Goal: Information Seeking & Learning: Learn about a topic

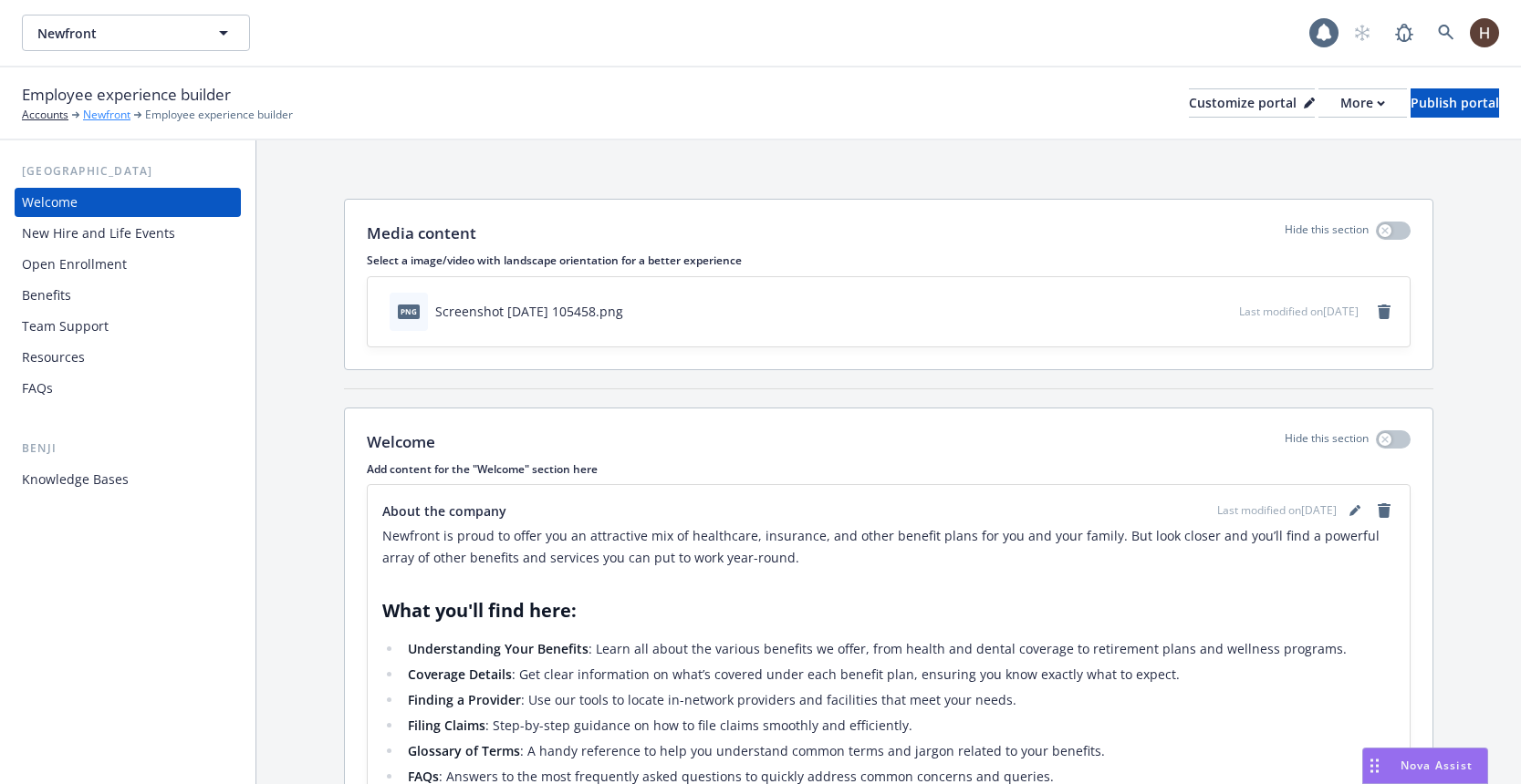
click at [105, 107] on link "Newfront" at bounding box center [107, 115] width 48 height 16
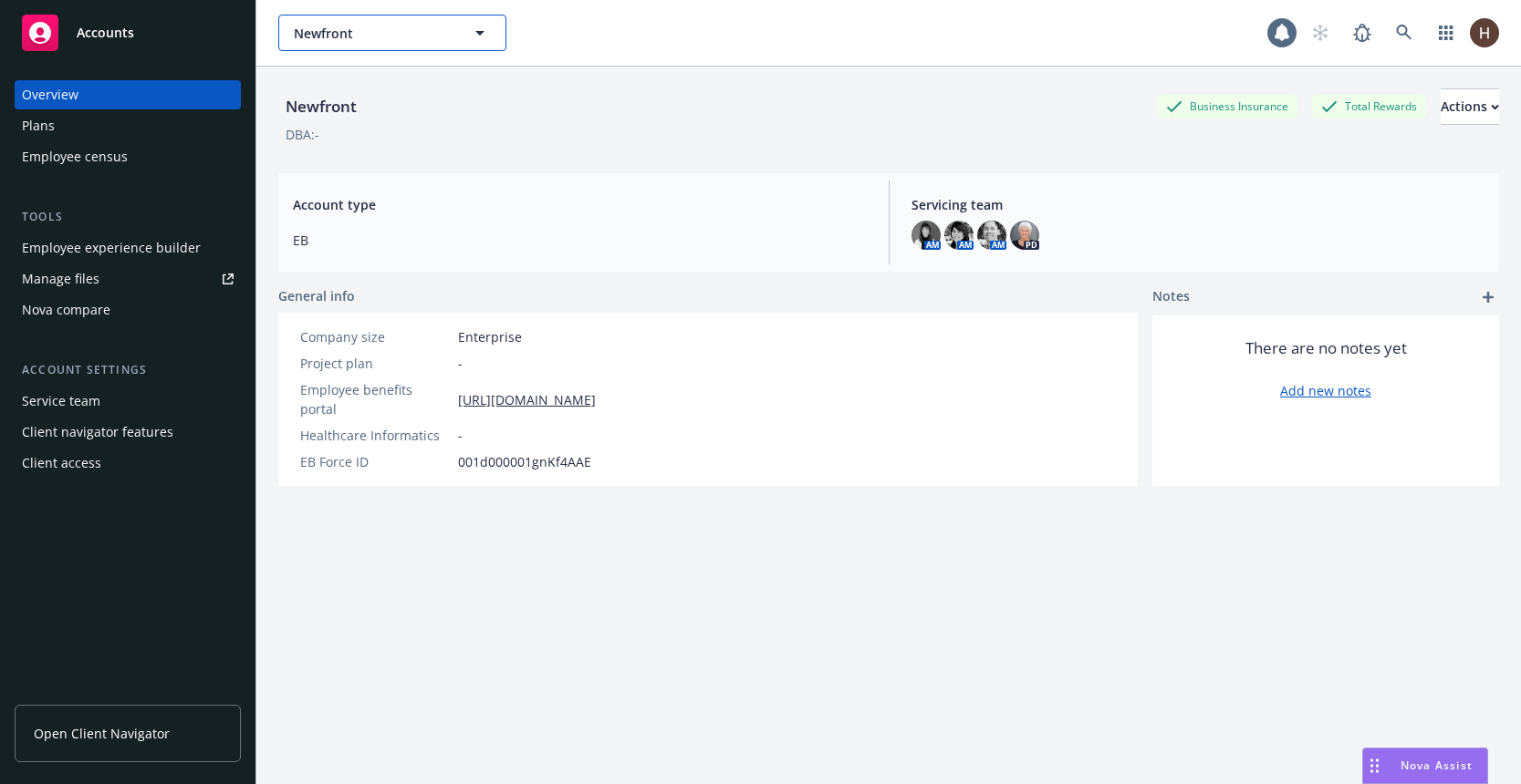
click at [361, 36] on span "Newfront" at bounding box center [372, 33] width 157 height 19
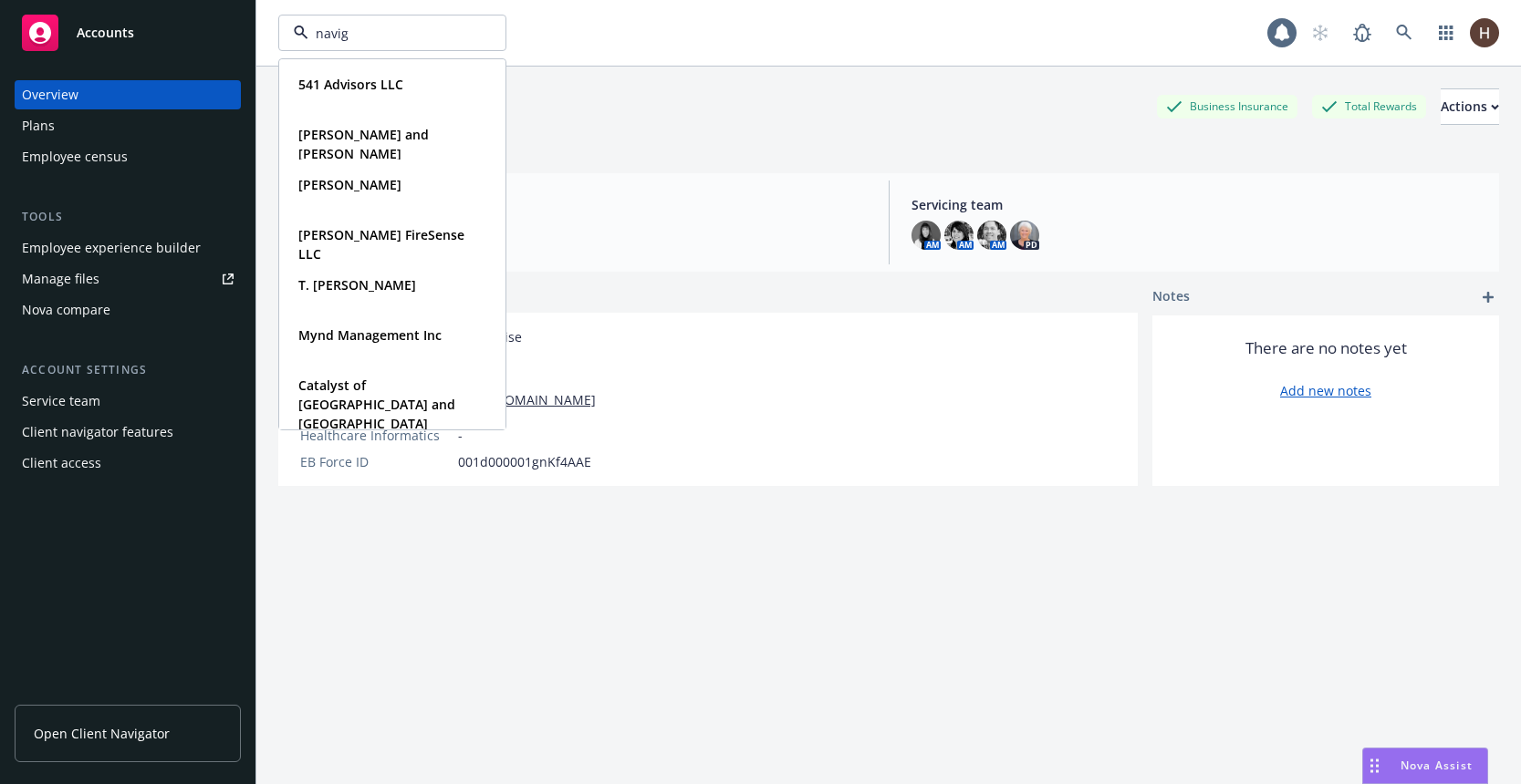
type input "naviga"
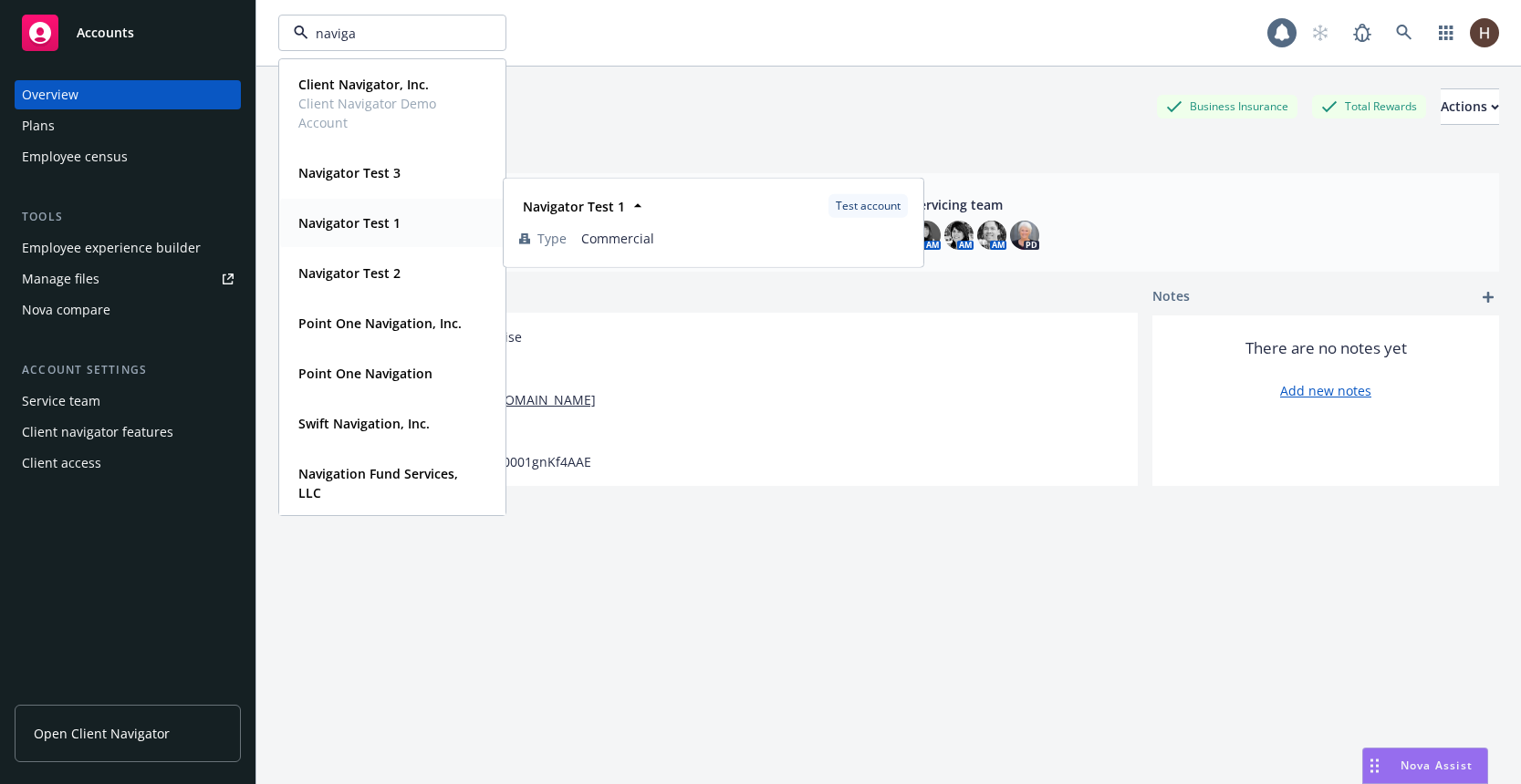
click at [378, 213] on span "Navigator Test 1" at bounding box center [350, 222] width 102 height 19
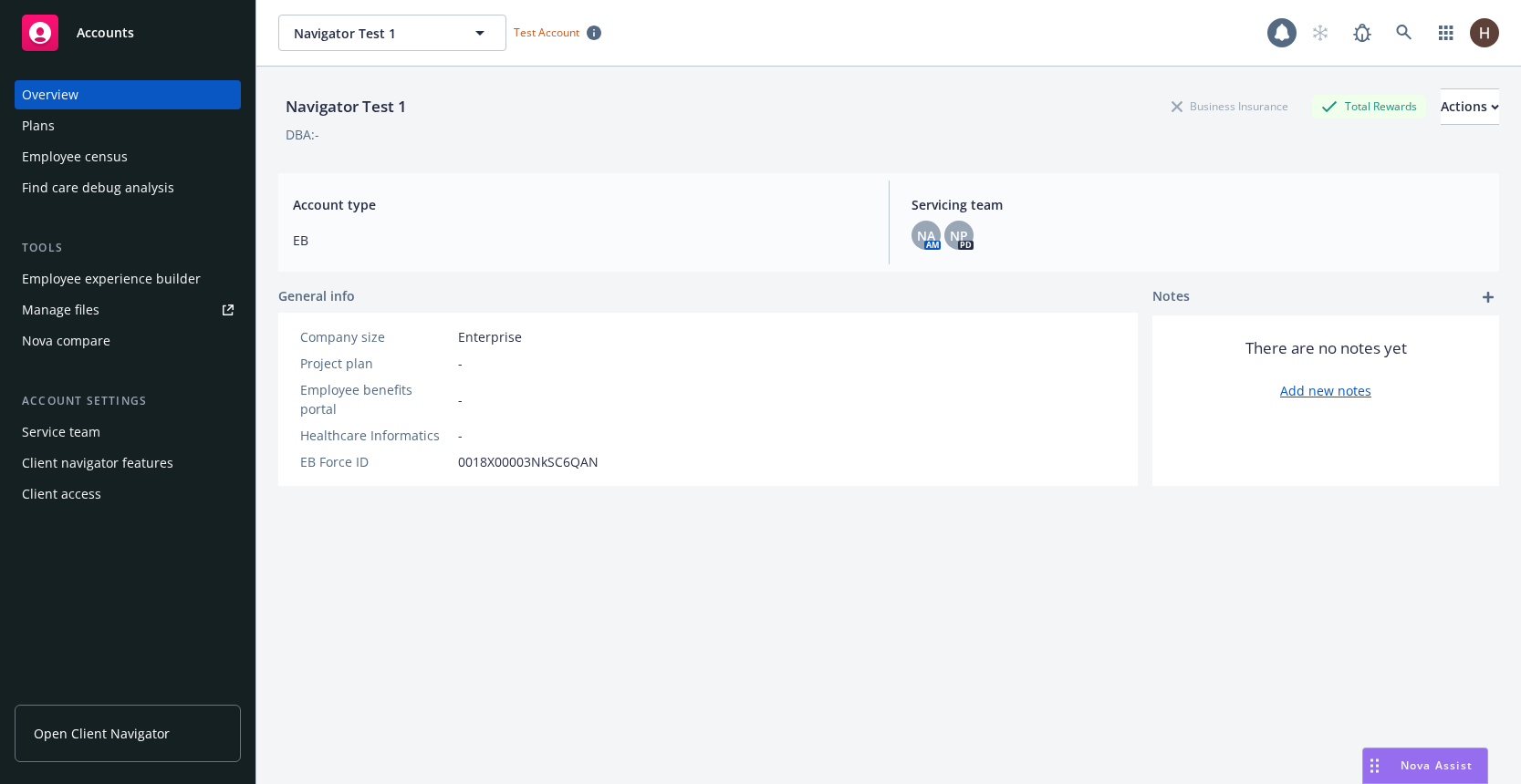
click at [93, 135] on div "Plans" at bounding box center [127, 126] width 211 height 29
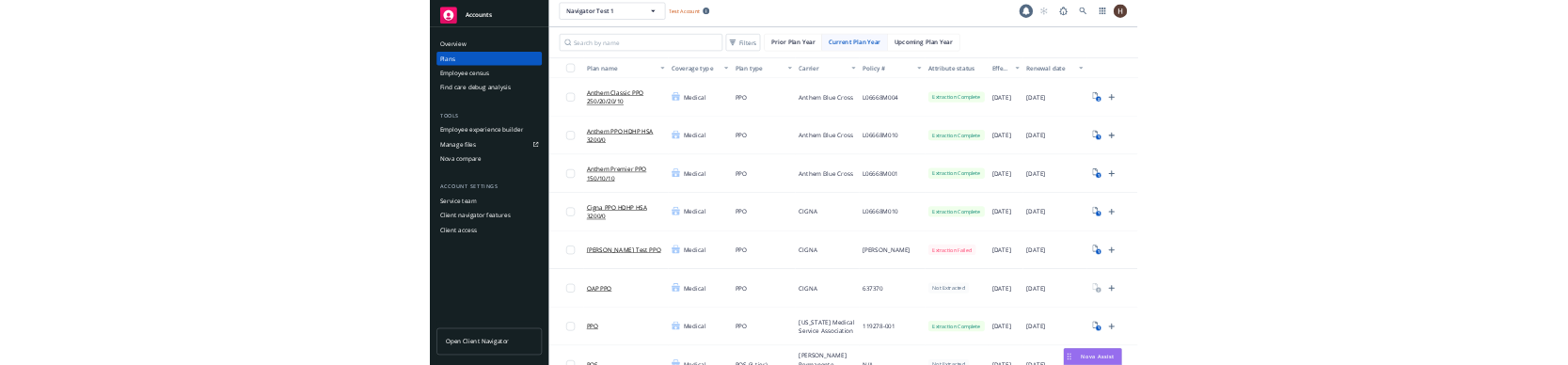
scroll to position [10, 0]
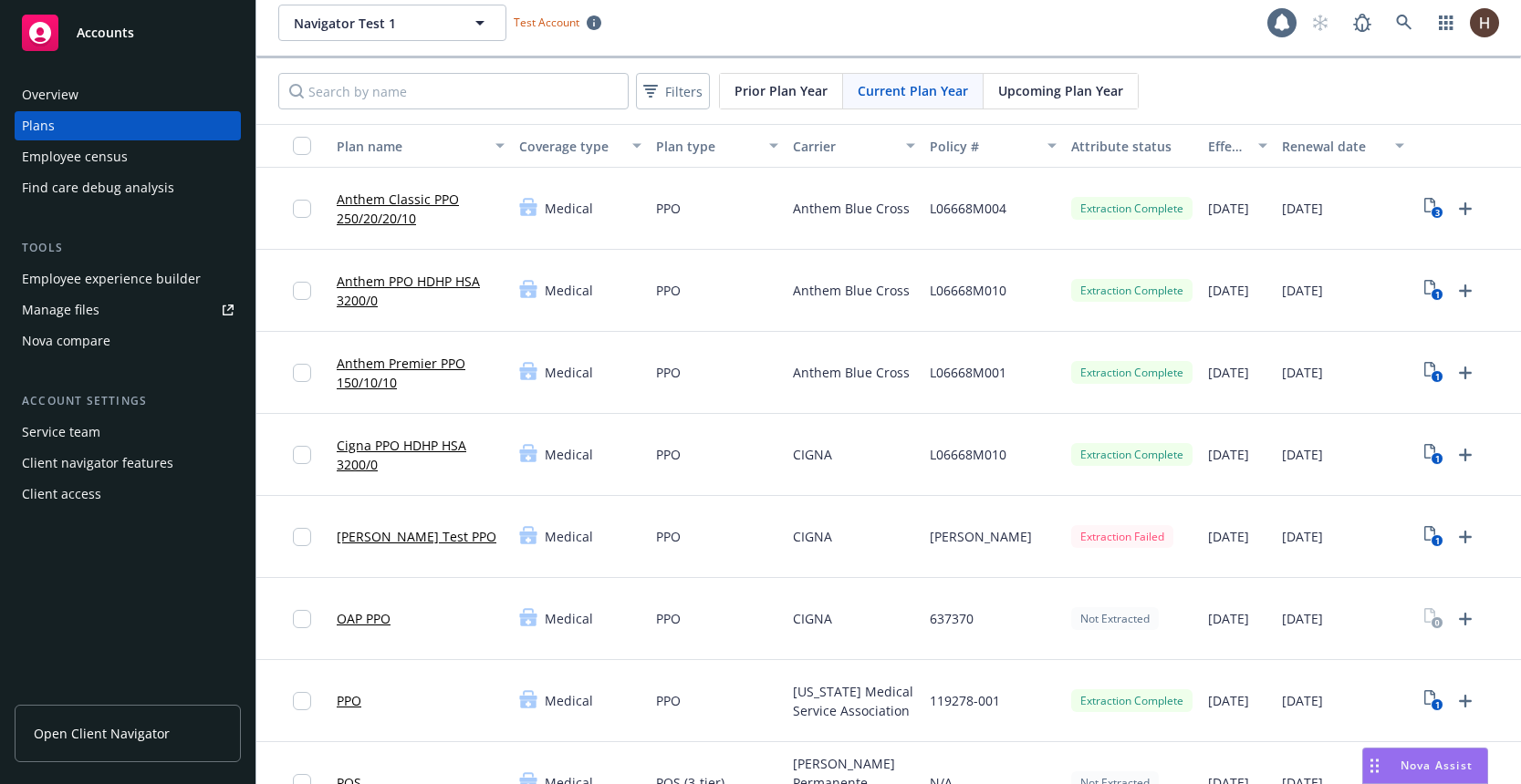
click at [395, 541] on link "[PERSON_NAME] Test PPO" at bounding box center [416, 536] width 159 height 19
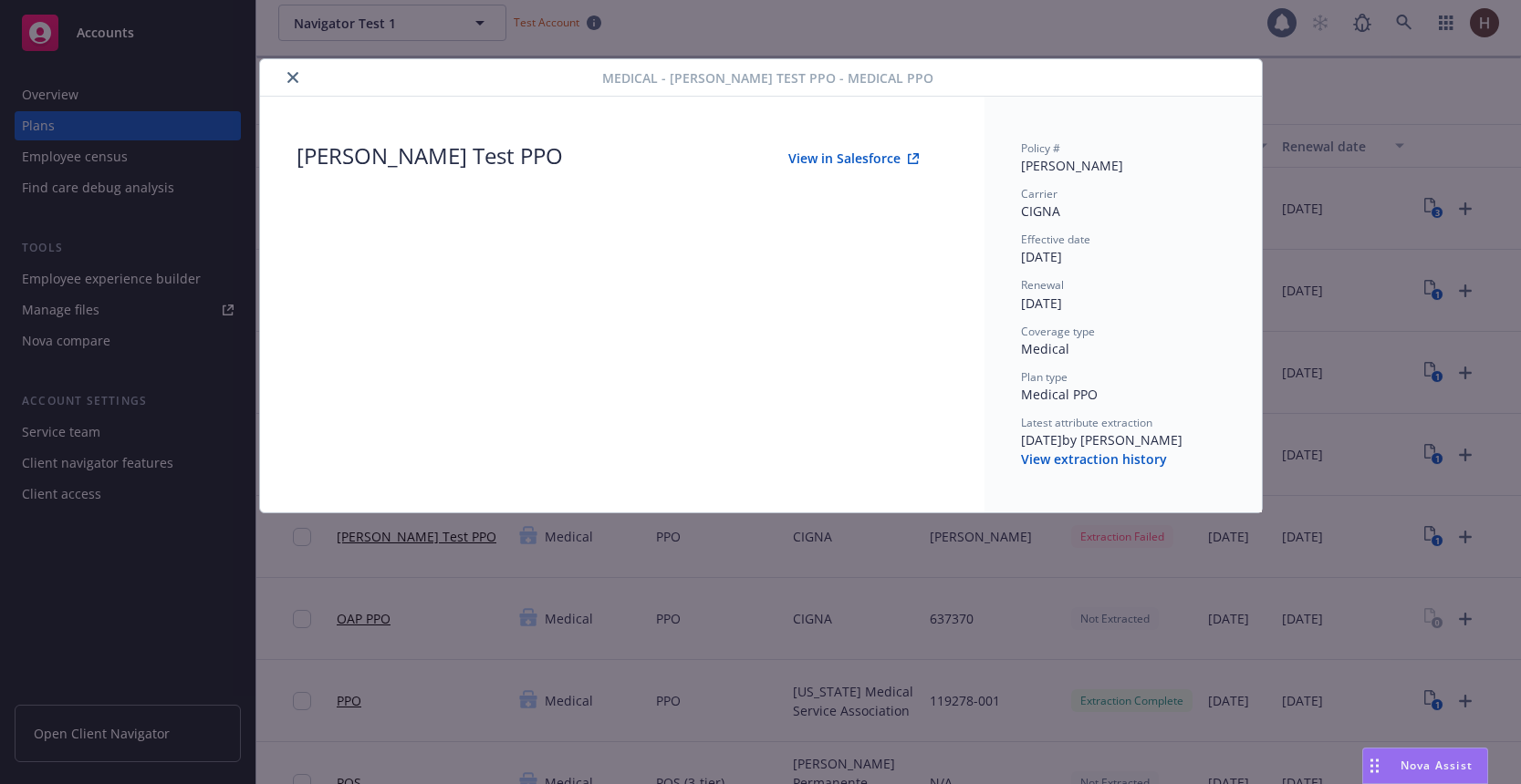
click at [1084, 463] on button "View extraction history" at bounding box center [1095, 460] width 146 height 18
